Goal: Task Accomplishment & Management: Use online tool/utility

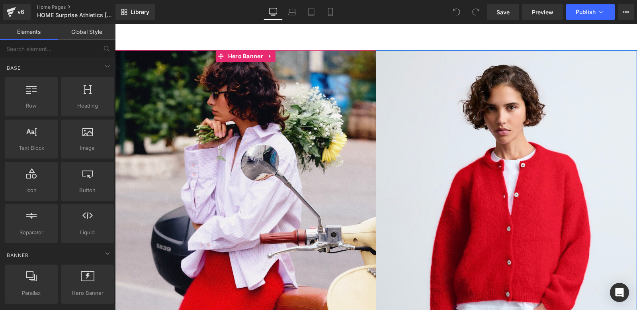
click at [255, 168] on div at bounding box center [245, 233] width 261 height 367
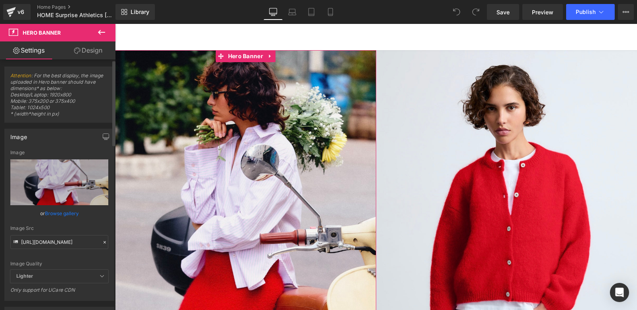
scroll to position [0, 0]
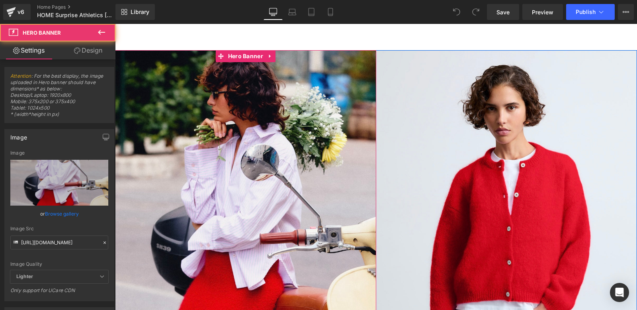
click at [258, 148] on div at bounding box center [245, 233] width 261 height 367
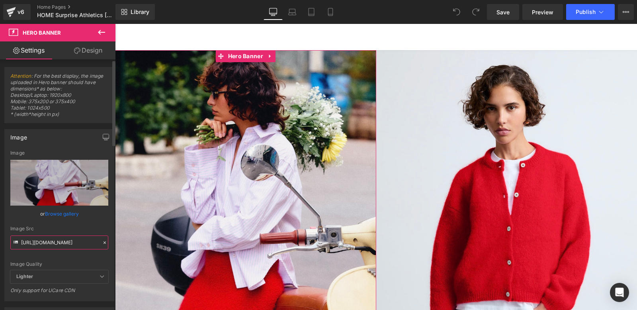
click at [49, 241] on input "[URL][DOMAIN_NAME]" at bounding box center [59, 242] width 98 height 14
paste input "Jane_pink.jpg?v=1722961722"
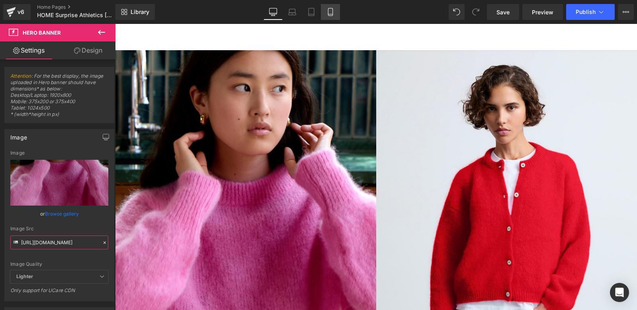
type input "[URL][DOMAIN_NAME]"
click at [328, 10] on icon at bounding box center [330, 12] width 8 height 8
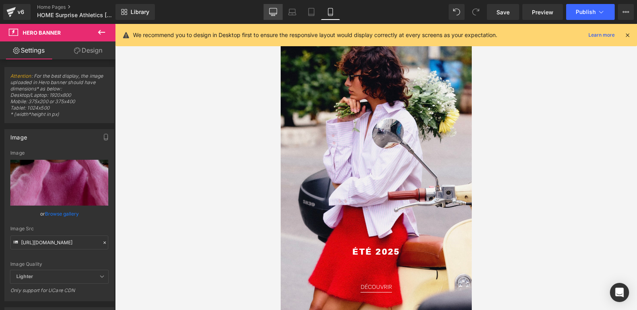
click at [274, 11] on icon at bounding box center [273, 12] width 8 height 8
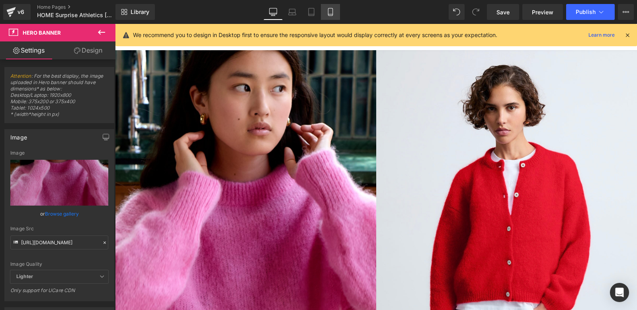
click at [328, 10] on icon at bounding box center [330, 12] width 8 height 8
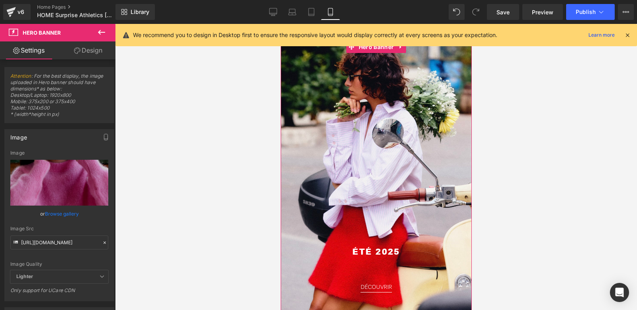
click at [340, 162] on div at bounding box center [375, 192] width 191 height 302
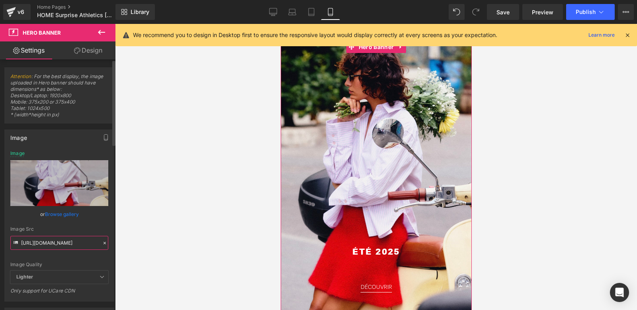
click at [62, 243] on input "[URL][DOMAIN_NAME]" at bounding box center [59, 243] width 98 height 14
paste input "Jane_pink.jpg?v=1722961722"
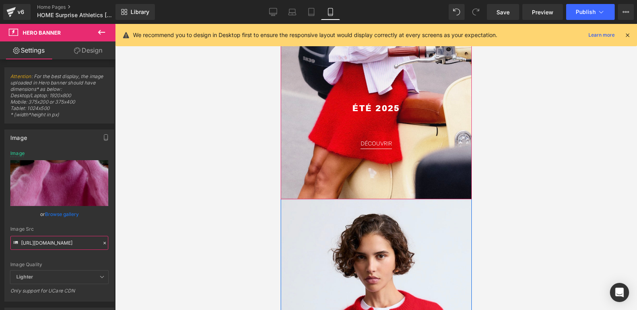
scroll to position [141, 0]
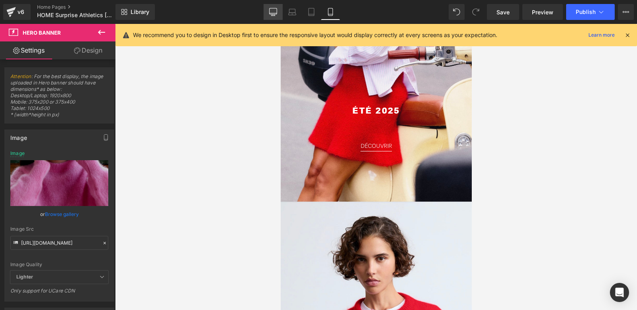
click at [276, 10] on icon at bounding box center [273, 12] width 8 height 8
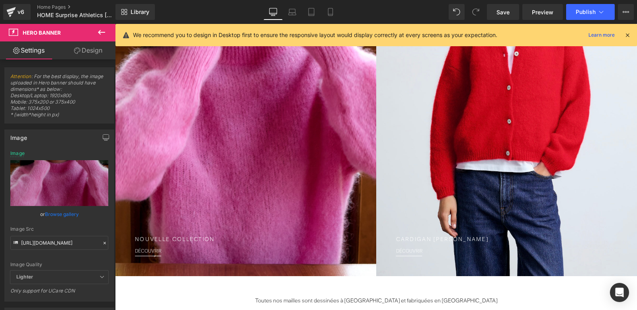
scroll to position [0, 0]
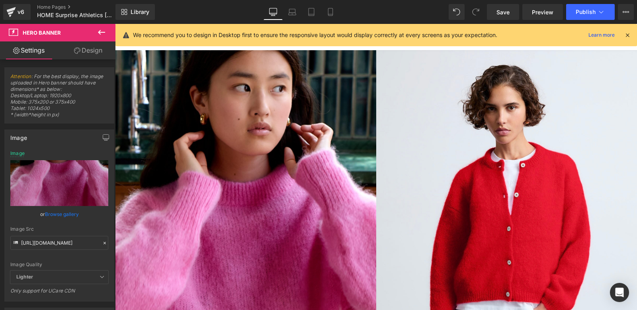
type input "[URL][DOMAIN_NAME]"
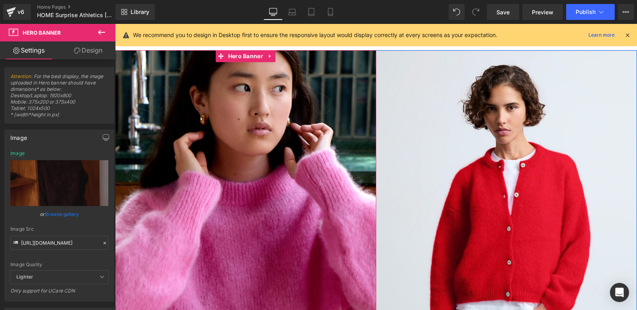
scroll to position [130, 0]
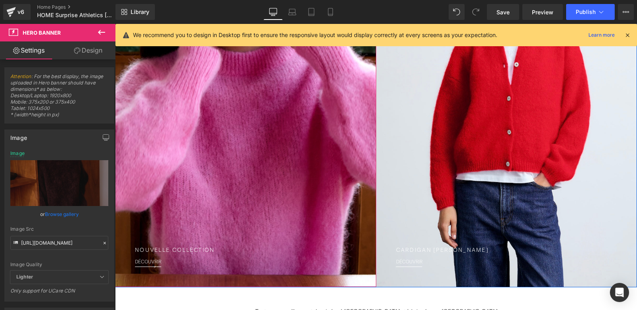
click at [214, 178] on div at bounding box center [245, 103] width 261 height 367
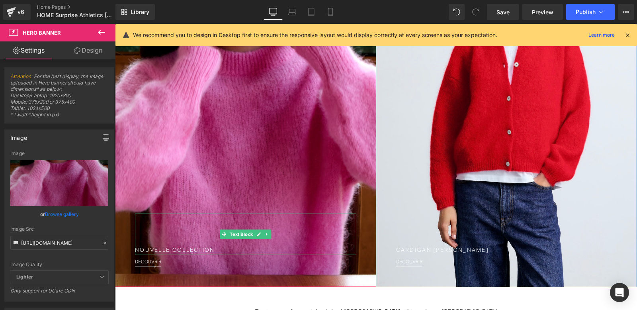
click at [175, 250] on p "NOUVELLE COLLECTION" at bounding box center [245, 250] width 221 height 8
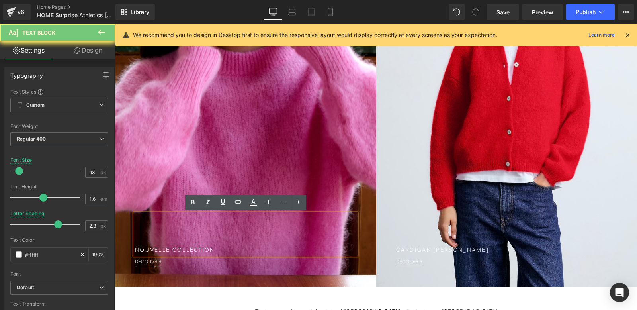
click at [175, 250] on p "NOUVELLE COLLECTION" at bounding box center [245, 250] width 221 height 8
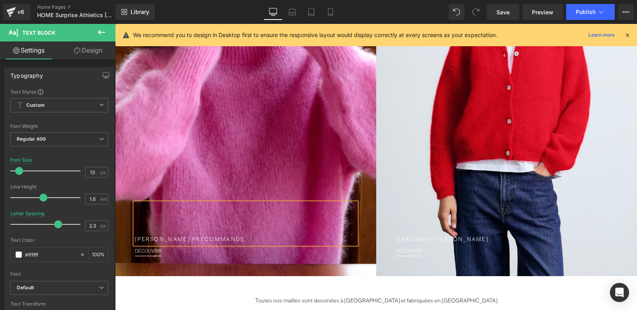
scroll to position [140, 0]
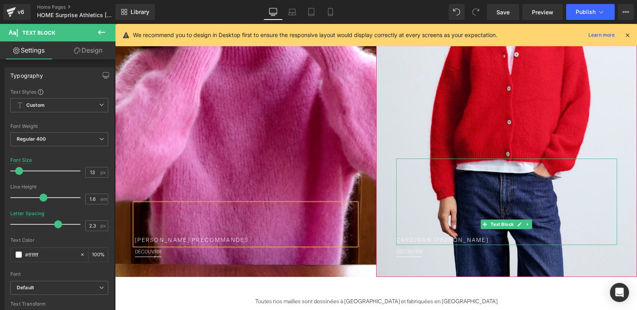
click at [455, 240] on p "CARDIGAN [PERSON_NAME]" at bounding box center [506, 240] width 221 height 8
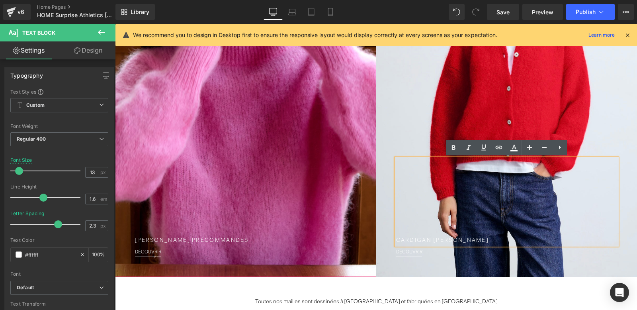
click at [234, 167] on div at bounding box center [245, 93] width 261 height 367
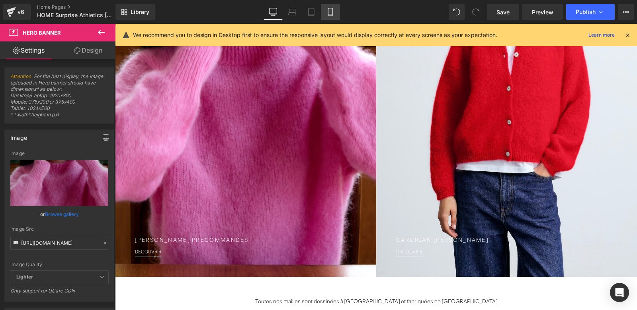
click at [330, 10] on icon at bounding box center [330, 12] width 8 height 8
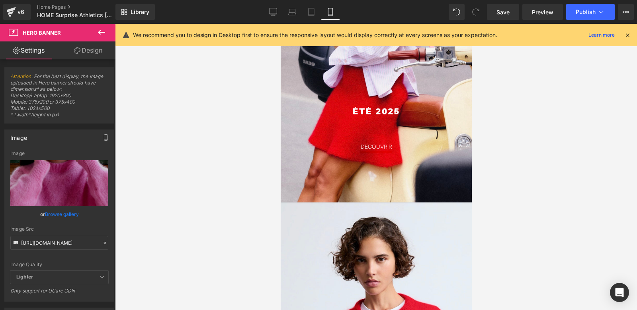
scroll to position [0, 0]
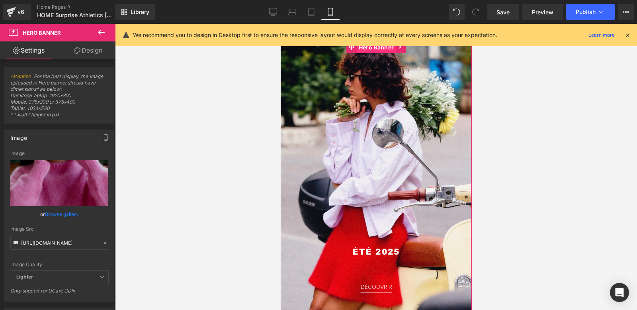
click at [368, 49] on span "Hero Banner" at bounding box center [375, 47] width 39 height 12
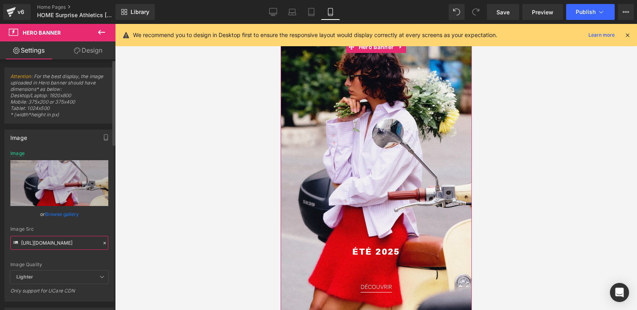
click at [37, 242] on input "[URL][DOMAIN_NAME]" at bounding box center [59, 243] width 98 height 14
paste input "Jane_pink.jpg?v=1722961722"
type input "[URL][DOMAIN_NAME]"
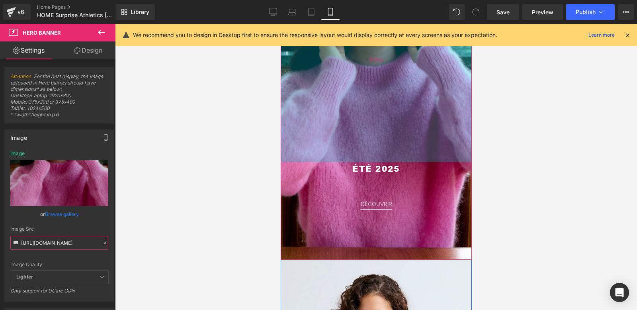
scroll to position [103, 0]
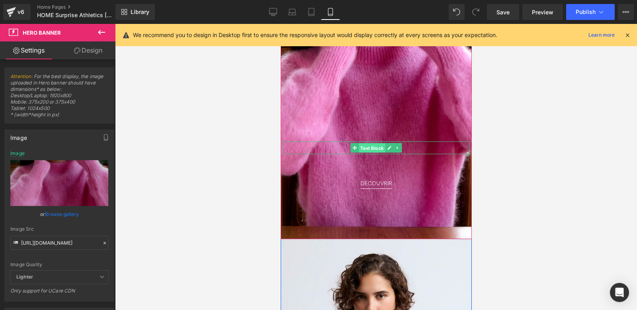
click at [376, 148] on span "Text Block" at bounding box center [371, 148] width 26 height 10
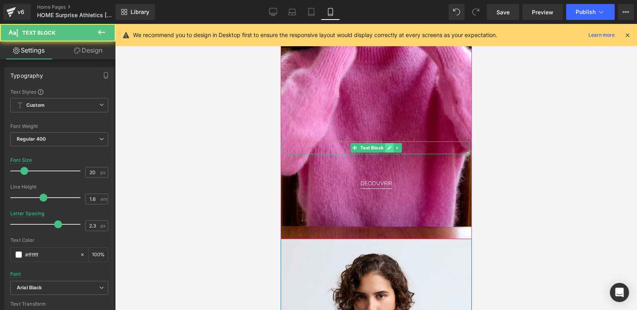
click at [390, 147] on icon at bounding box center [389, 148] width 4 height 4
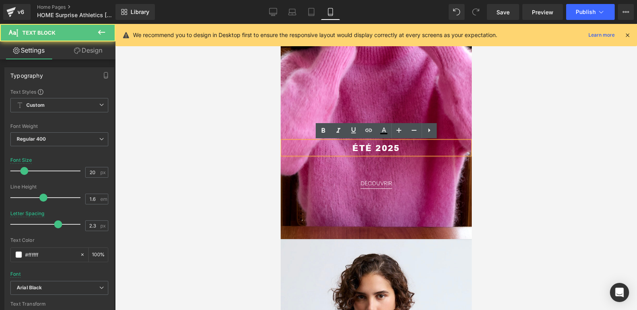
click at [378, 147] on span "ÉTÉ 2025" at bounding box center [375, 147] width 47 height 11
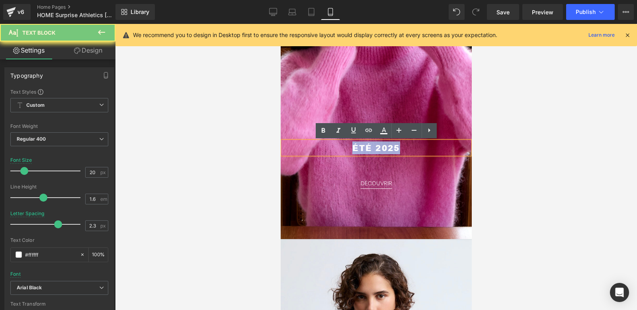
click at [378, 147] on span "ÉTÉ 2025" at bounding box center [375, 147] width 47 height 11
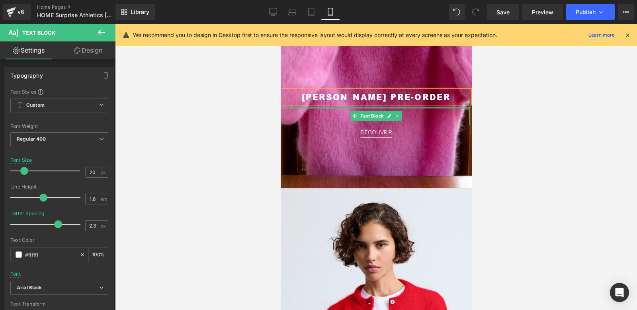
scroll to position [166, 0]
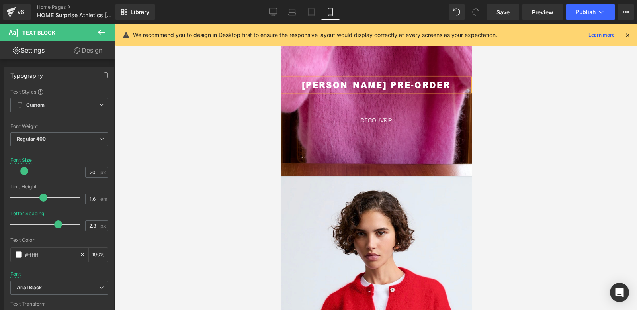
click at [280, 24] on div at bounding box center [280, 24] width 0 height 0
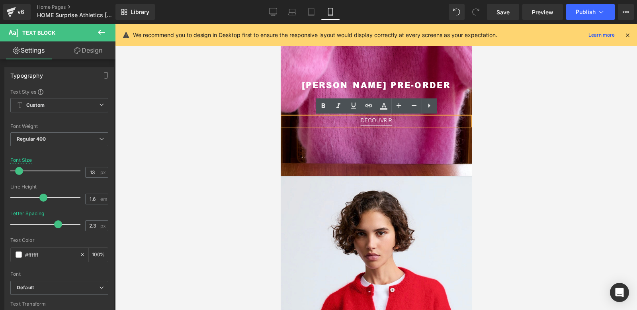
click at [291, 77] on div at bounding box center [375, 26] width 191 height 302
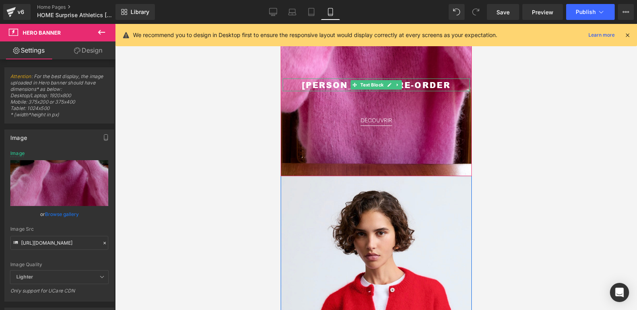
click at [301, 82] on p "[PERSON_NAME] PRE-ORDER" at bounding box center [375, 84] width 171 height 13
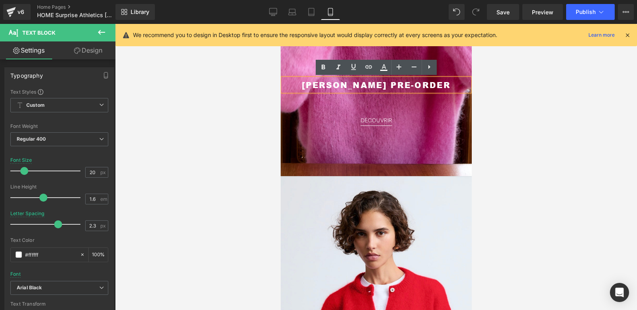
click at [340, 102] on p at bounding box center [375, 99] width 171 height 9
click at [337, 131] on div at bounding box center [375, 26] width 191 height 302
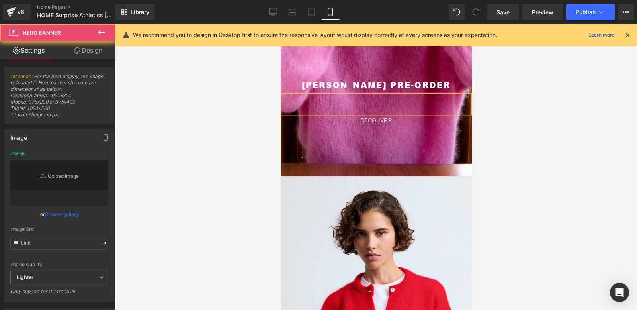
type input "[URL][DOMAIN_NAME]"
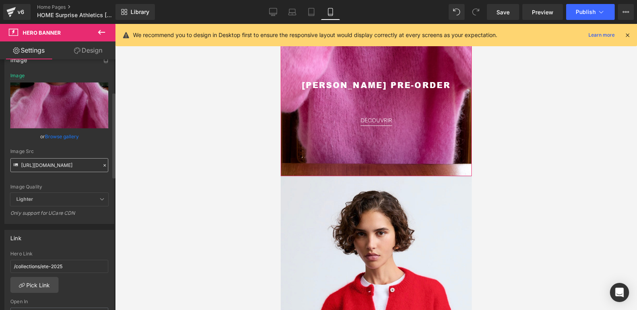
scroll to position [96, 0]
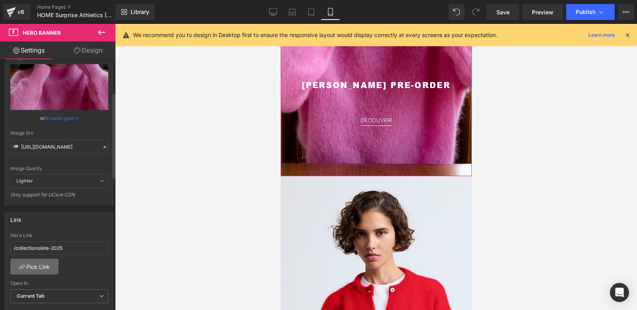
click at [34, 267] on link "Pick Link" at bounding box center [34, 266] width 48 height 16
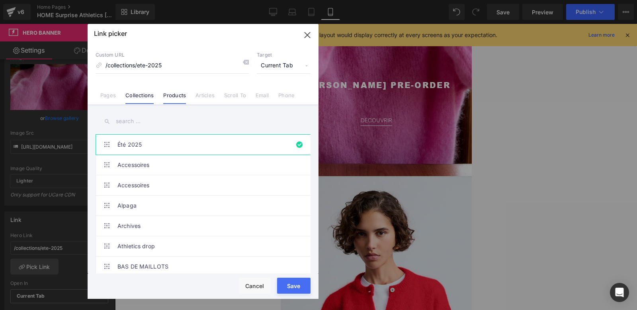
click at [179, 94] on link "Products" at bounding box center [174, 98] width 23 height 12
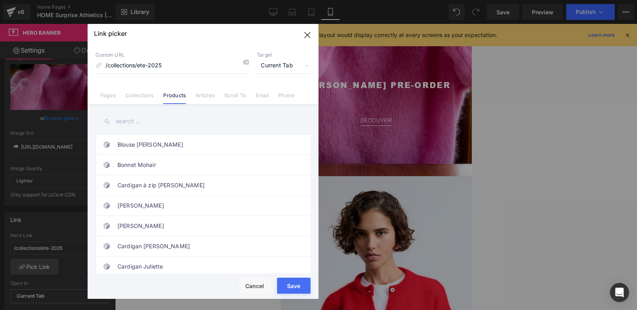
click at [131, 120] on input "text" at bounding box center [203, 121] width 215 height 18
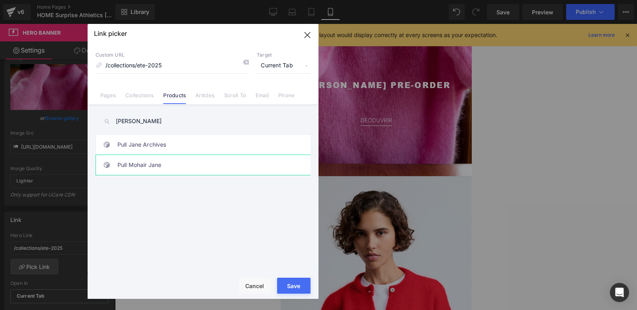
type input "[PERSON_NAME]"
click at [138, 163] on link "Pull Mohair Jane" at bounding box center [204, 165] width 175 height 20
type input "/products/pull-sublime-mohair"
click at [295, 286] on button "Save" at bounding box center [293, 285] width 33 height 16
type input "/products/pull-sublime-mohair"
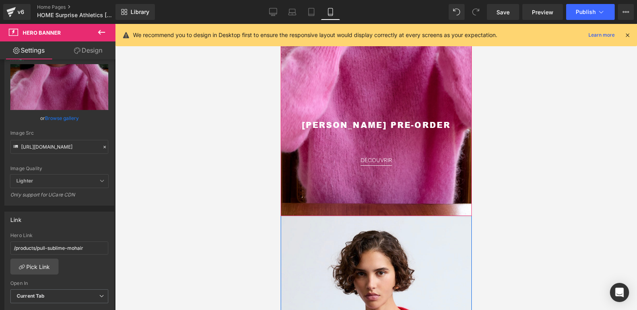
scroll to position [119, 0]
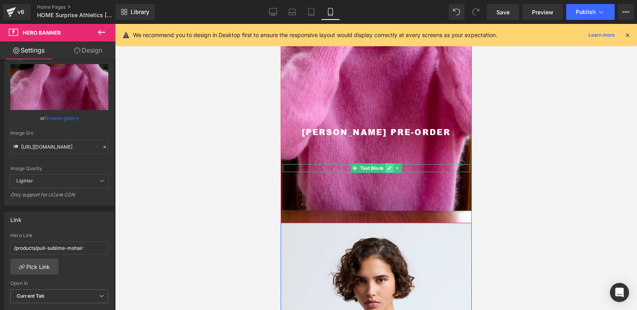
click at [387, 166] on icon at bounding box center [389, 168] width 4 height 5
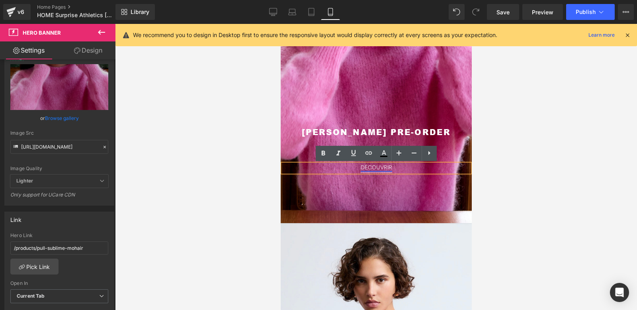
click at [376, 166] on link "DÉCOUVRIR" at bounding box center [375, 168] width 31 height 6
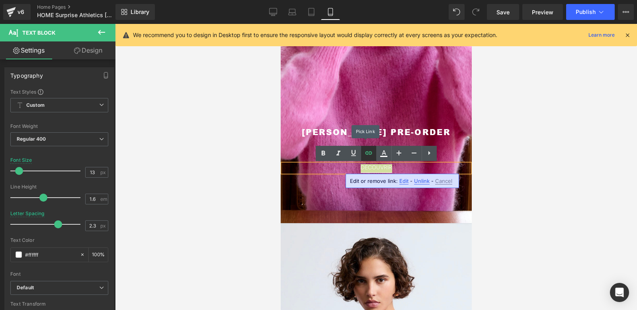
click at [369, 155] on icon at bounding box center [369, 153] width 10 height 10
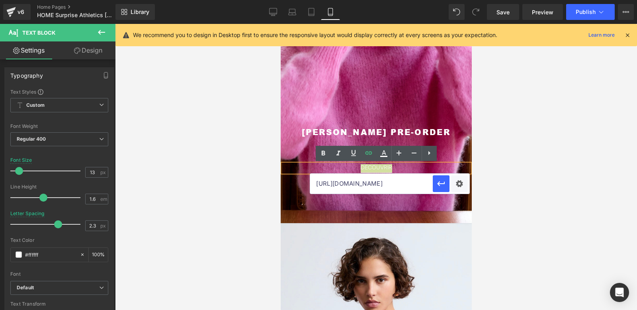
click at [377, 188] on input "[URL][DOMAIN_NAME]" at bounding box center [371, 184] width 123 height 20
paste input "products/pull-sublime-mohair"
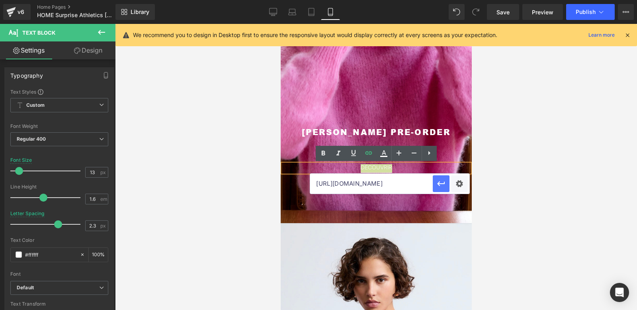
type input "[URL][DOMAIN_NAME]"
click at [443, 183] on icon "button" at bounding box center [441, 183] width 8 height 5
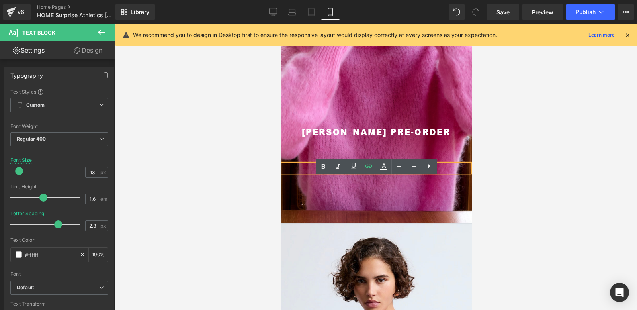
scroll to position [0, 0]
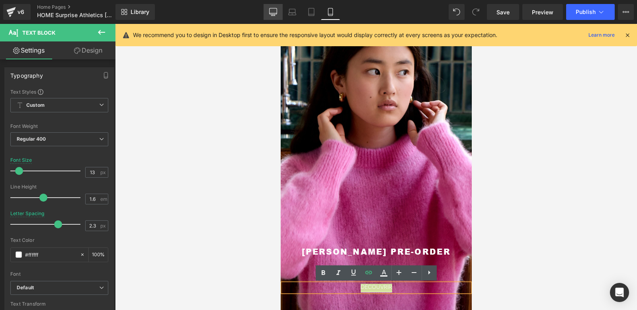
click at [277, 9] on icon at bounding box center [273, 11] width 8 height 6
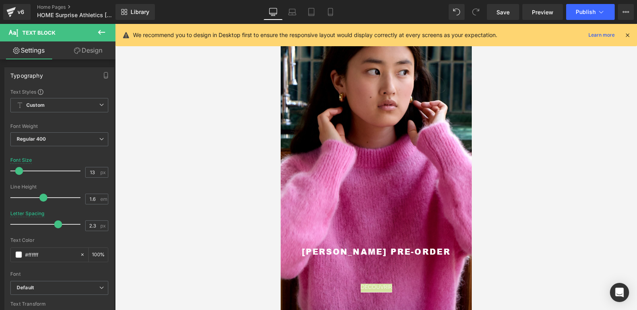
type input "11"
type input "0"
type input "100"
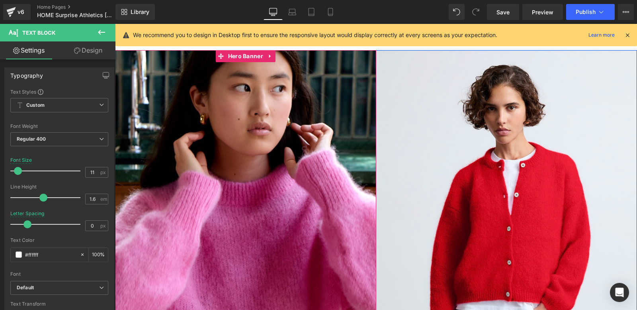
click at [287, 172] on div at bounding box center [245, 233] width 261 height 367
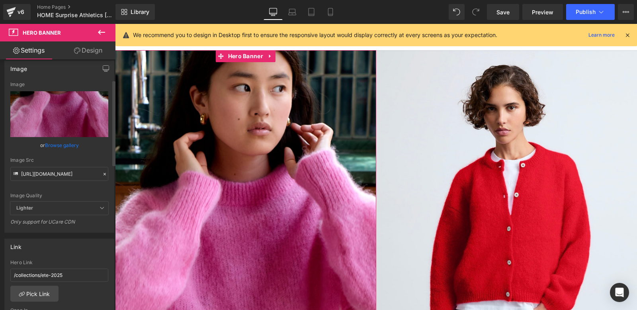
scroll to position [77, 0]
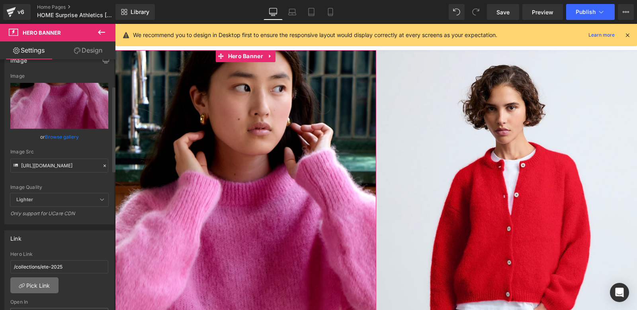
click at [27, 285] on link "Pick Link" at bounding box center [34, 285] width 48 height 16
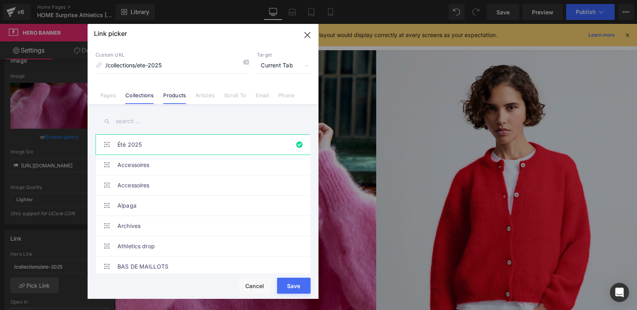
click at [180, 98] on link "Products" at bounding box center [174, 98] width 23 height 12
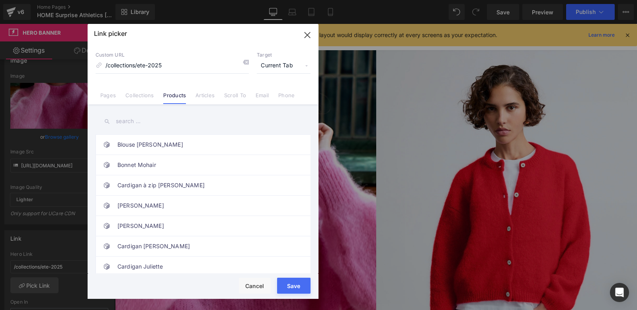
click at [174, 121] on input "text" at bounding box center [203, 121] width 215 height 18
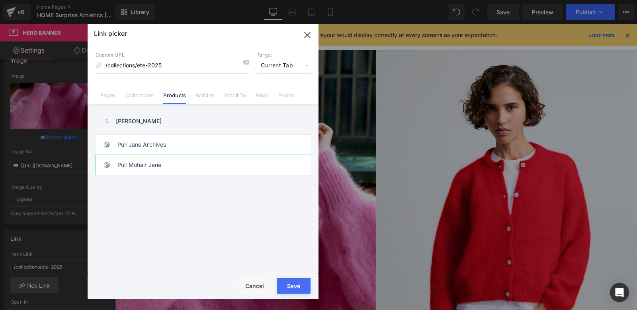
type input "[PERSON_NAME]"
click at [161, 170] on link "Pull Mohair Jane" at bounding box center [204, 165] width 175 height 20
type input "/products/pull-sublime-mohair"
click at [283, 283] on button "Save" at bounding box center [293, 285] width 33 height 16
type input "/products/pull-sublime-mohair"
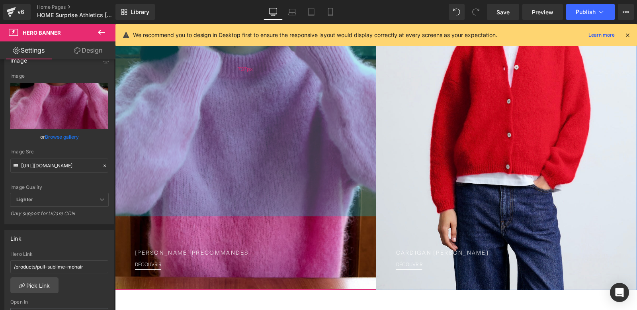
scroll to position [131, 0]
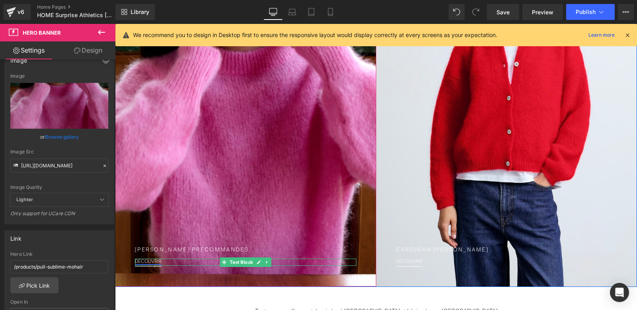
click at [161, 260] on link "DÉCOUVRIR" at bounding box center [148, 261] width 26 height 5
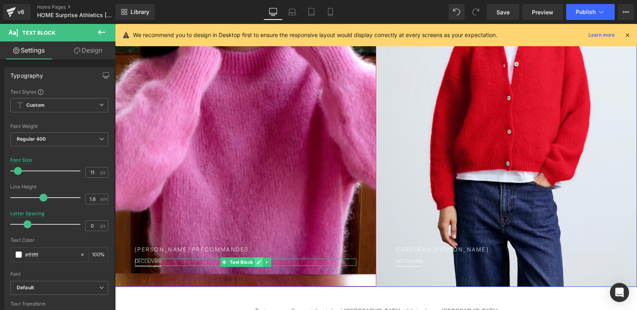
click at [256, 263] on link at bounding box center [259, 262] width 8 height 10
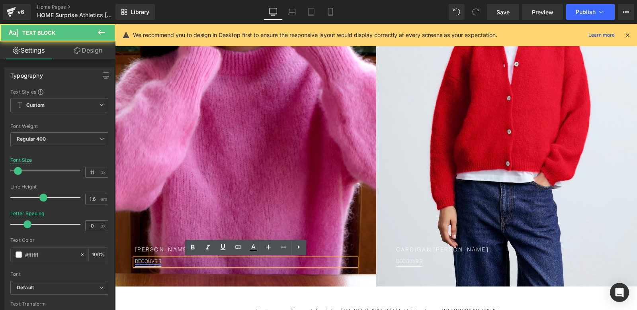
click at [160, 261] on link "DÉCOUVRIR" at bounding box center [148, 261] width 26 height 5
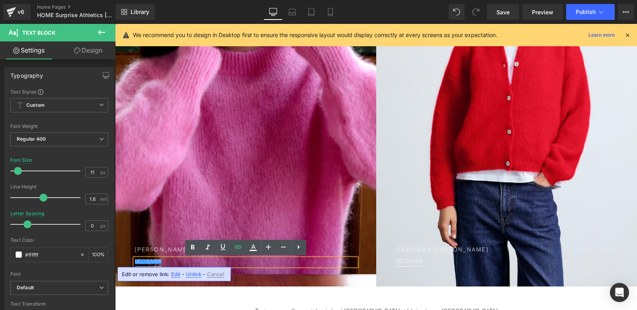
click at [175, 273] on span "Edit" at bounding box center [175, 274] width 9 height 7
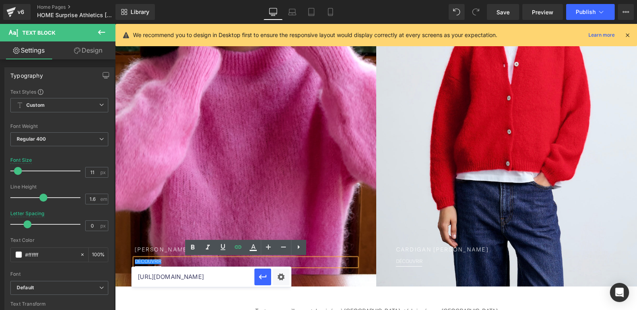
click at [196, 276] on input "[URL][DOMAIN_NAME]" at bounding box center [193, 277] width 123 height 20
paste input "products/pull-sublime-mohair"
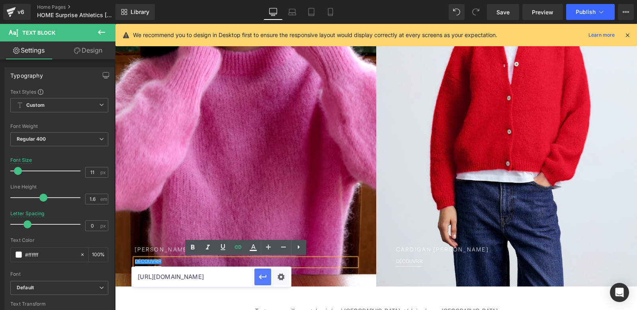
type input "[URL][DOMAIN_NAME]"
click at [265, 275] on icon "button" at bounding box center [263, 277] width 10 height 10
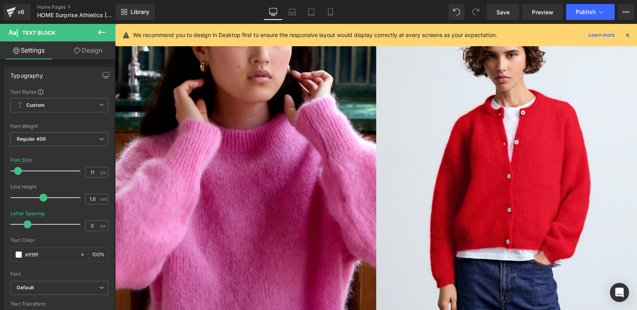
scroll to position [0, 0]
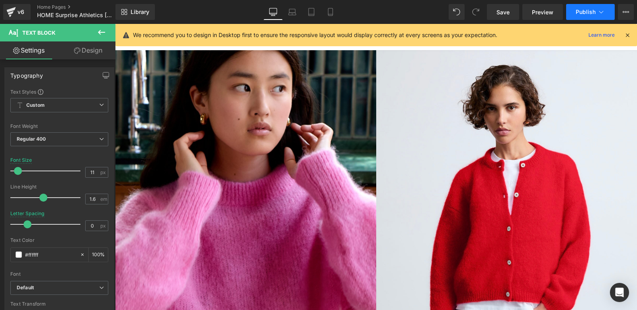
click at [583, 10] on span "Publish" at bounding box center [585, 12] width 20 height 6
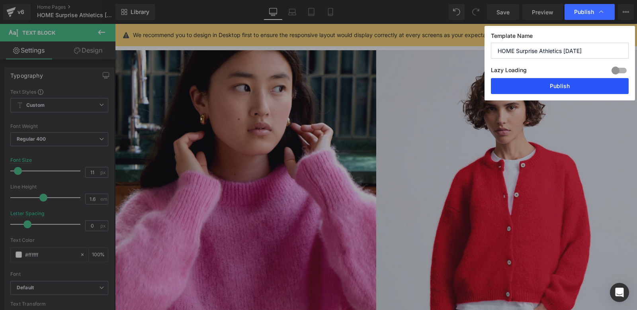
click at [535, 84] on button "Publish" at bounding box center [560, 86] width 138 height 16
